Goal: Transaction & Acquisition: Purchase product/service

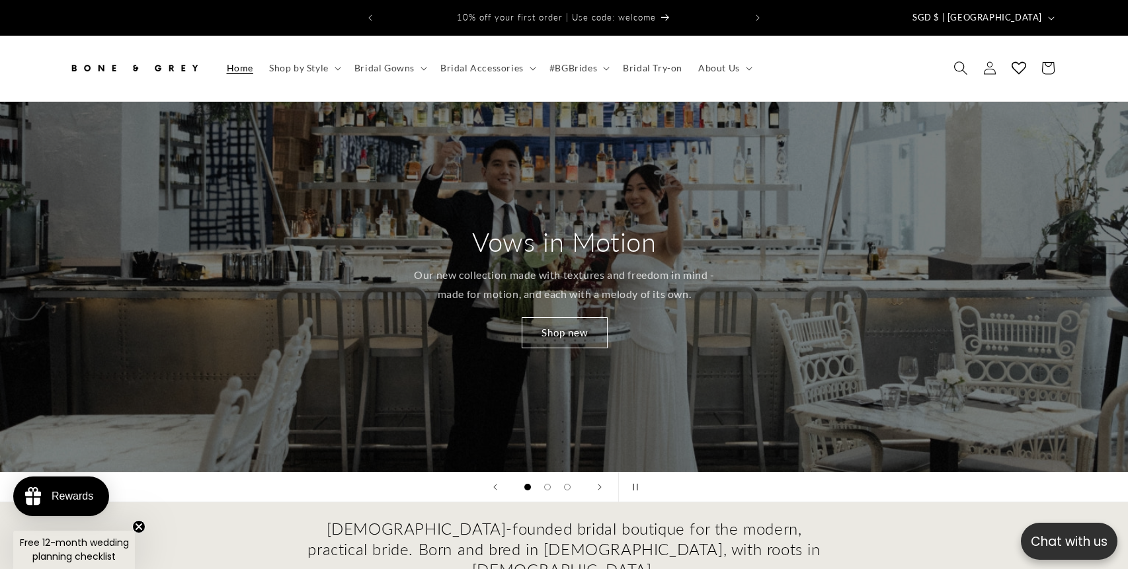
click at [955, 62] on icon "Search" at bounding box center [960, 68] width 14 height 14
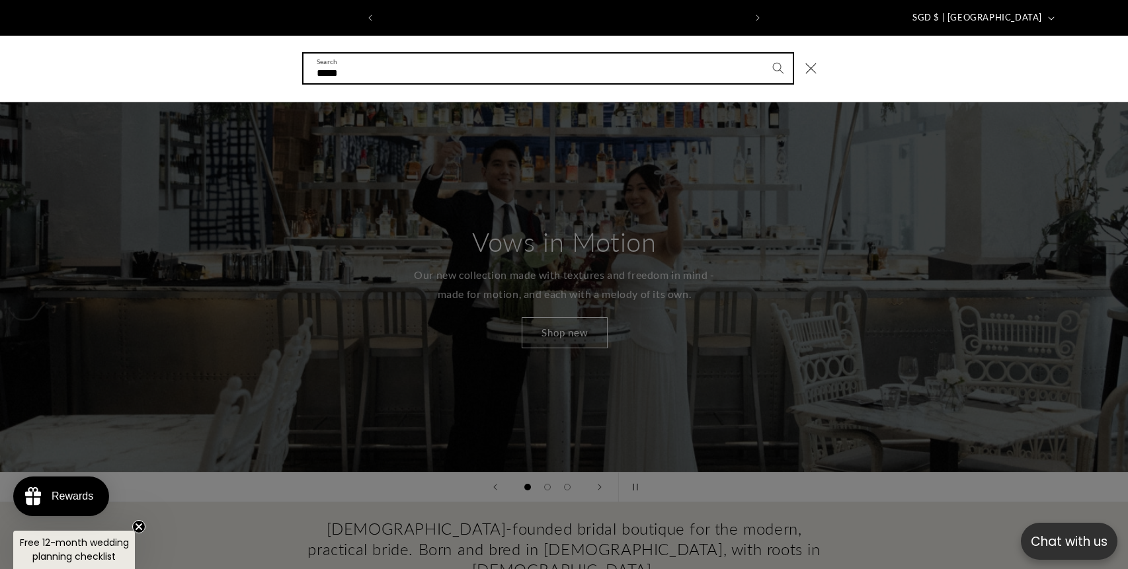
type input "*****"
click at [763, 54] on button "Search" at bounding box center [777, 68] width 29 height 29
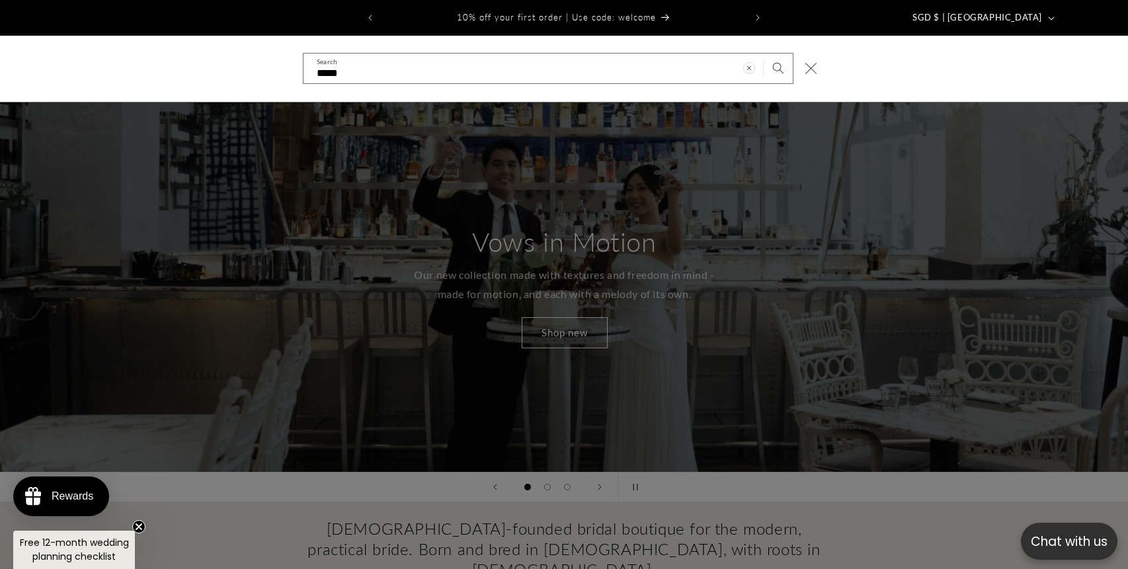
click at [809, 63] on use "Close" at bounding box center [810, 68] width 11 height 11
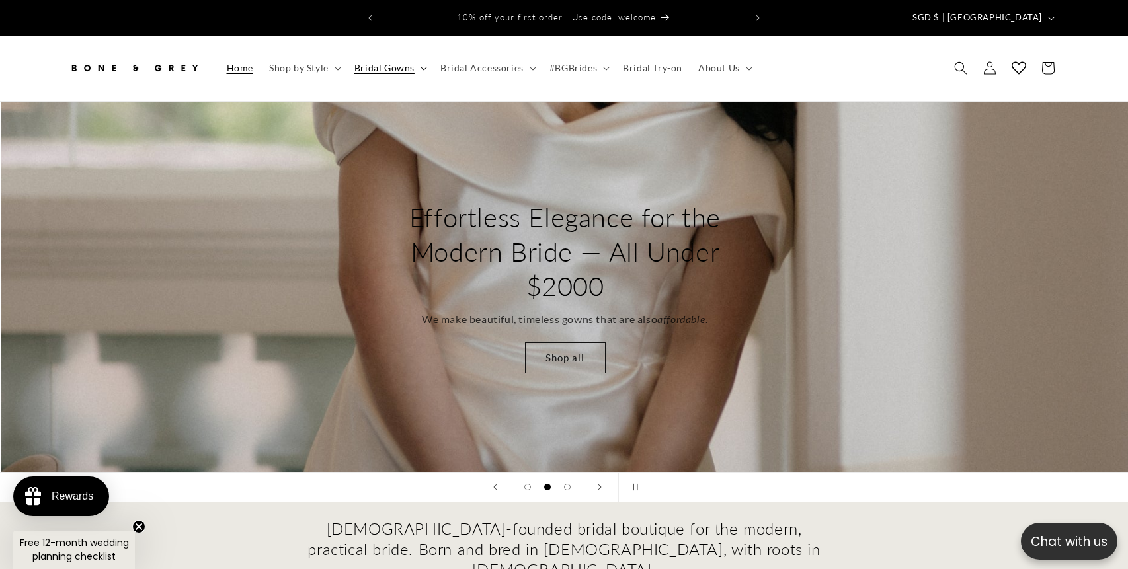
scroll to position [0, 1128]
click at [323, 62] on span "Shop by Style" at bounding box center [298, 68] width 59 height 12
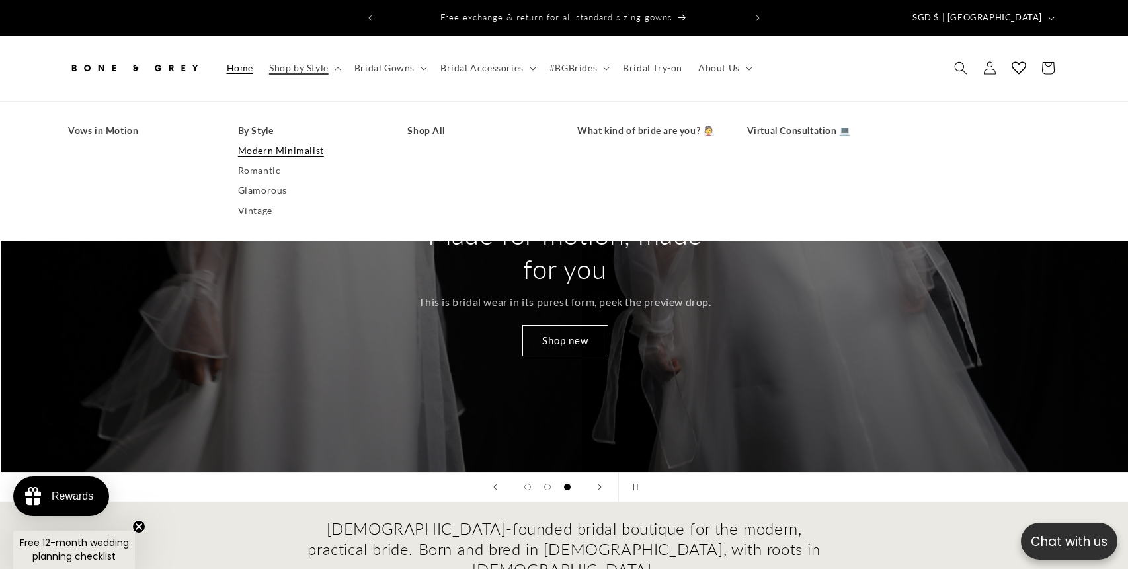
scroll to position [0, 2255]
click at [298, 141] on link "Modern Minimalist" at bounding box center [309, 151] width 143 height 20
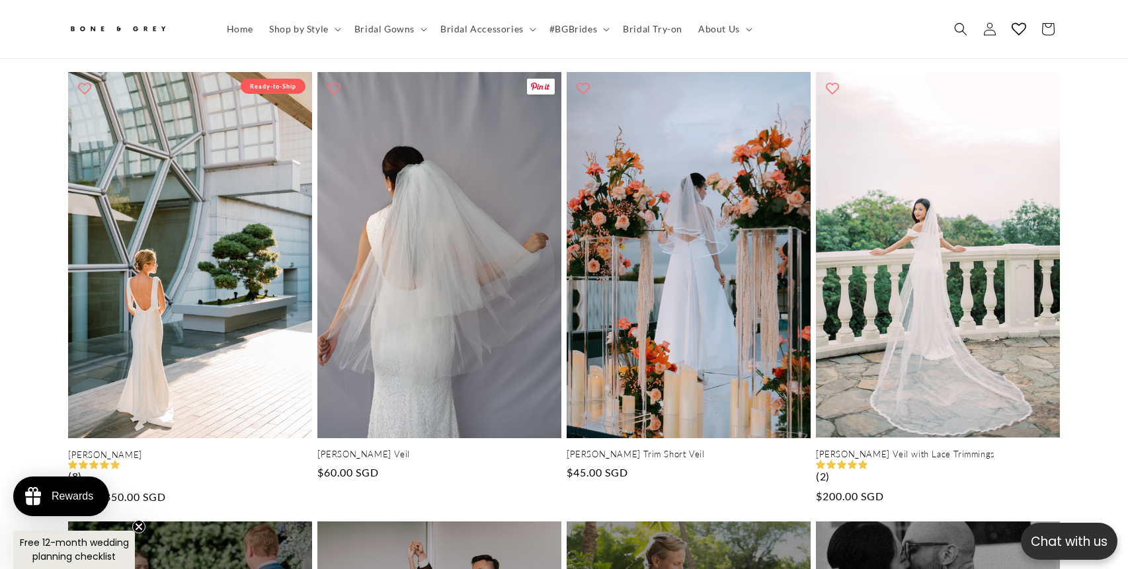
scroll to position [228, 0]
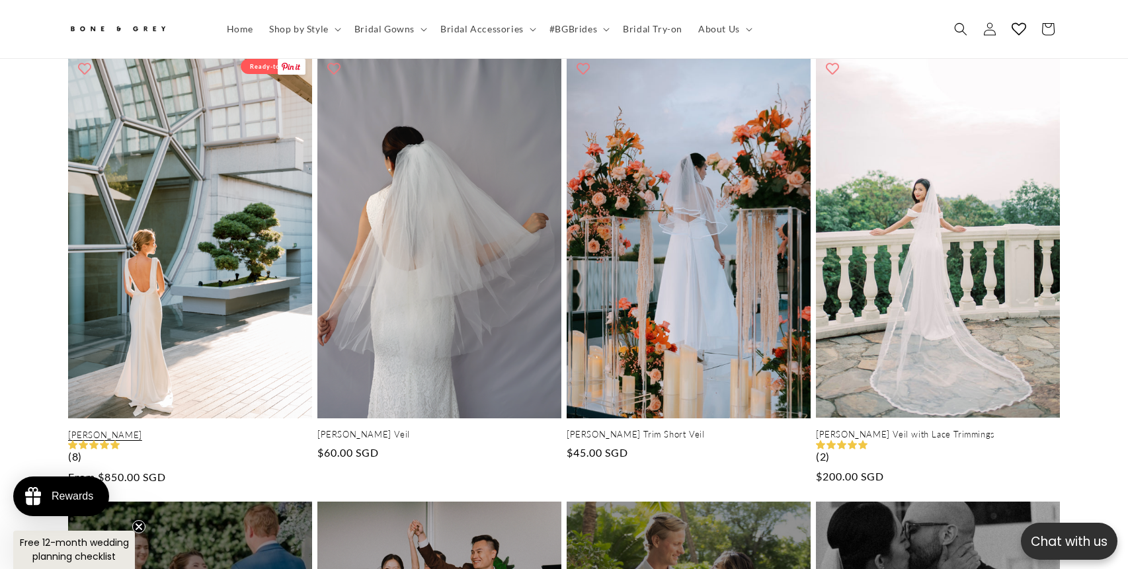
click at [167, 430] on link "[PERSON_NAME]" at bounding box center [190, 435] width 244 height 11
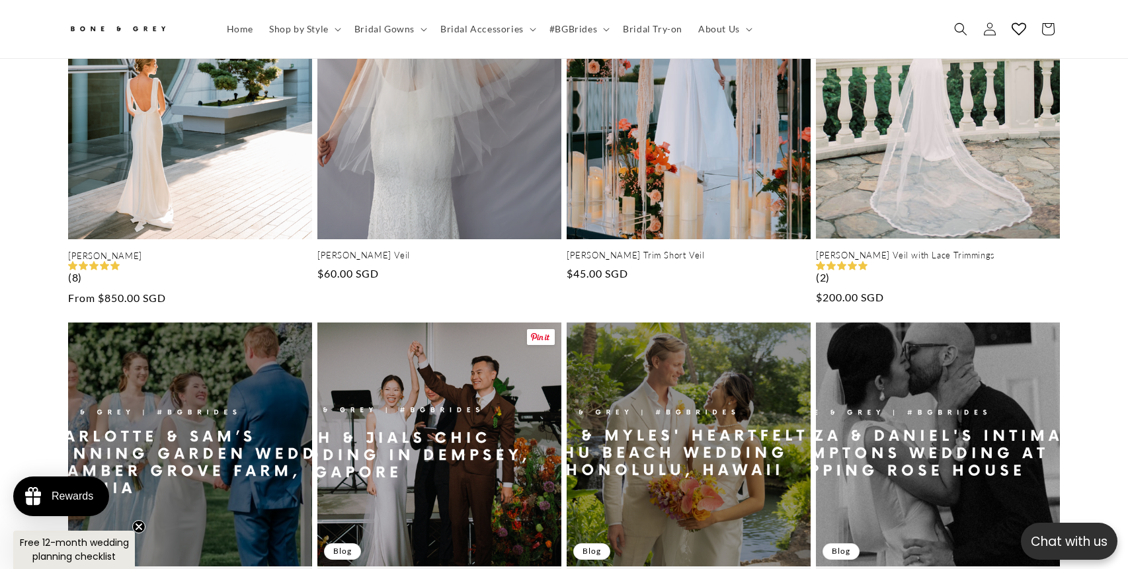
scroll to position [0, 0]
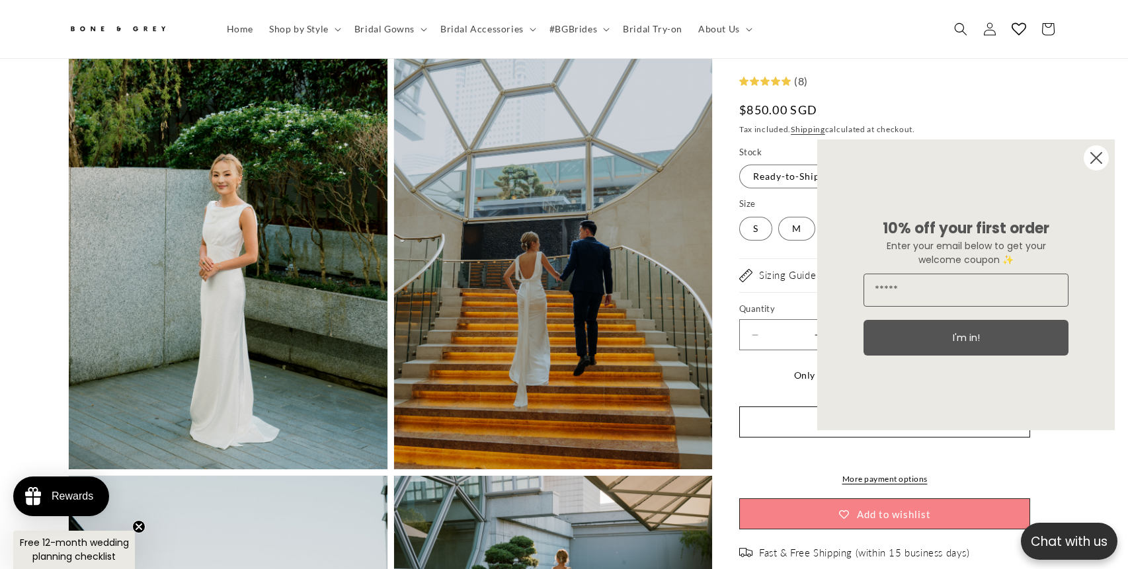
scroll to position [1132, 0]
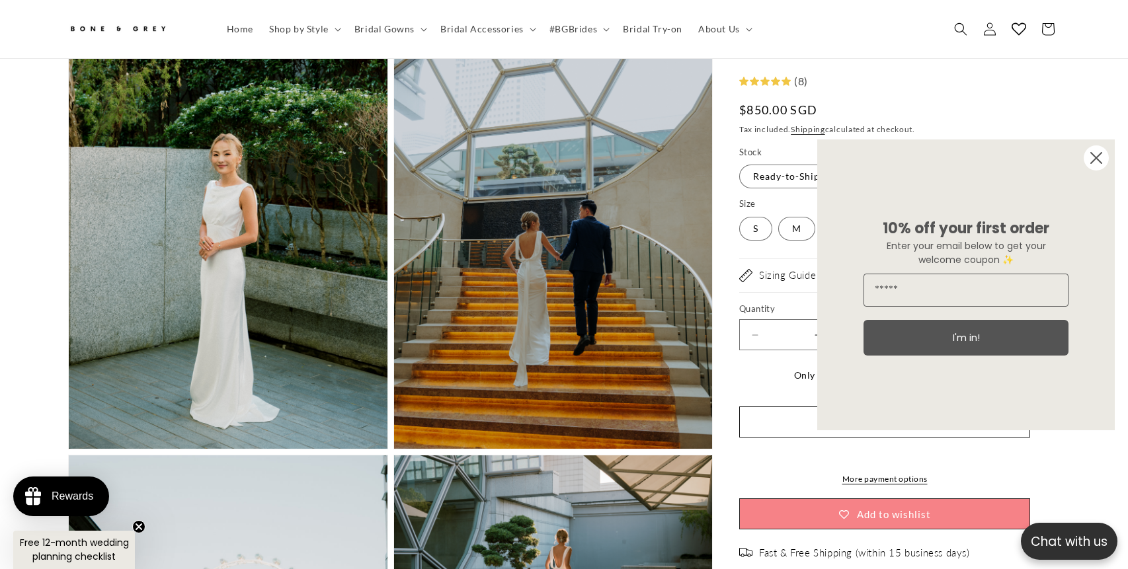
click at [1100, 159] on circle "Close dialog" at bounding box center [1095, 157] width 25 height 25
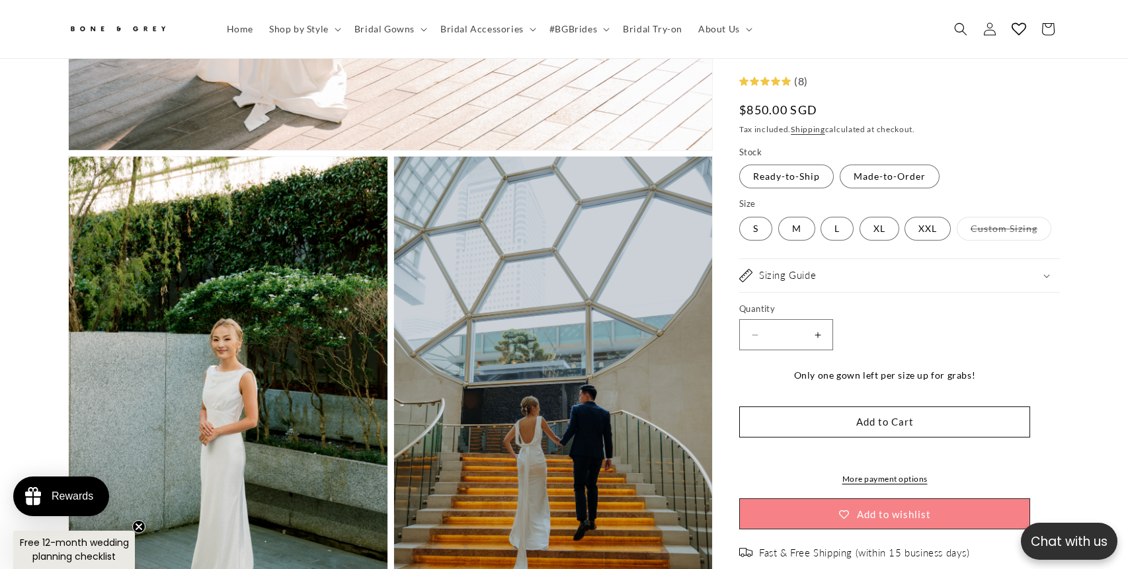
scroll to position [0, 727]
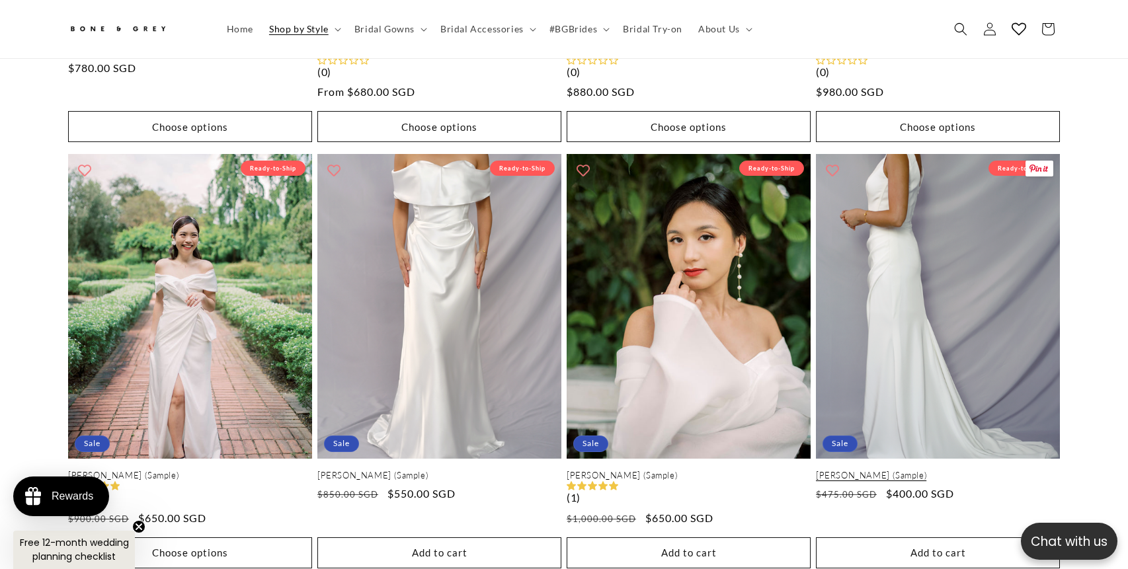
scroll to position [0, 364]
click at [929, 470] on link "[PERSON_NAME] (Sample)" at bounding box center [938, 475] width 244 height 11
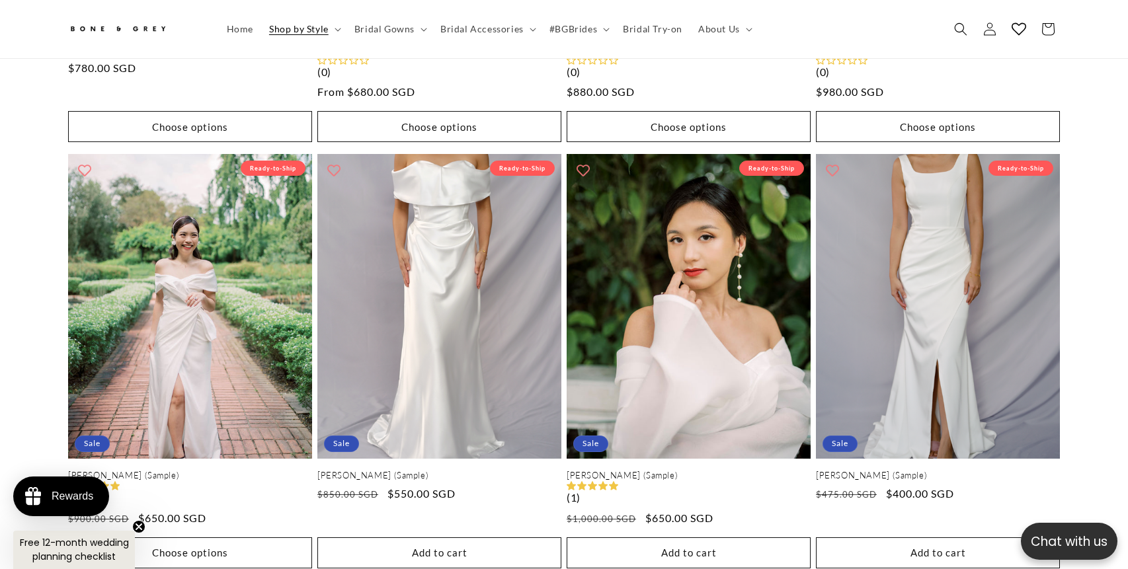
scroll to position [0, 727]
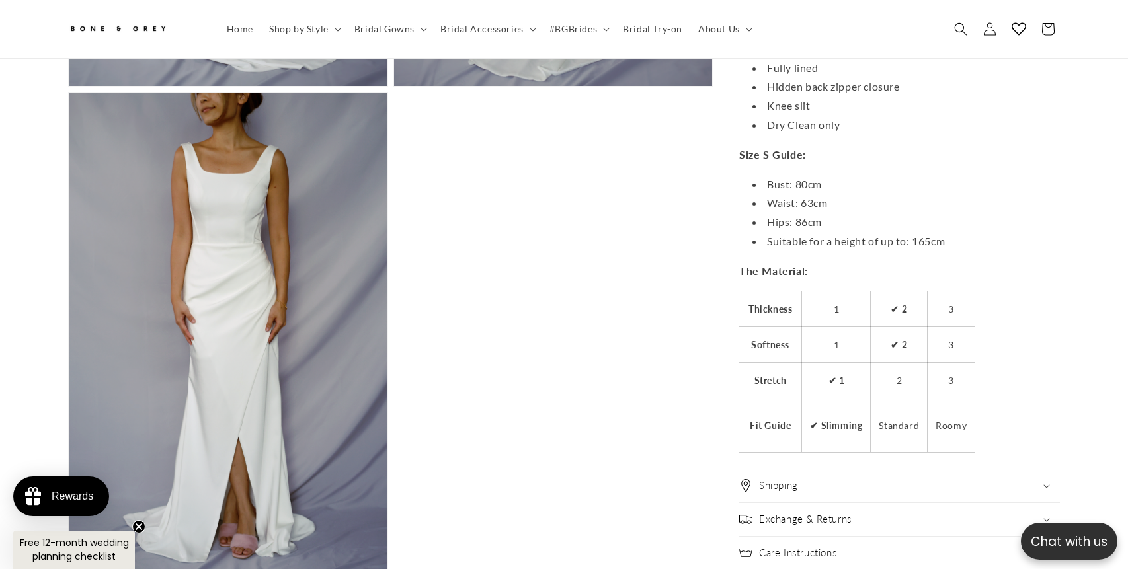
scroll to position [1498, 0]
